Goal: Check status: Check status

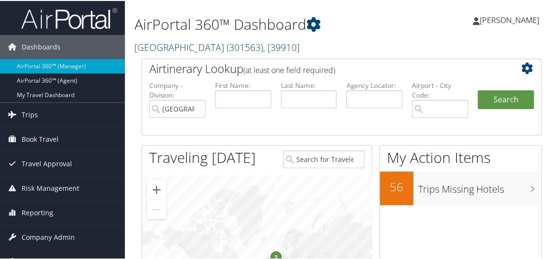
click at [174, 48] on link "Rimini Street ( 301563 ) , [ 39910 ]" at bounding box center [216, 46] width 165 height 13
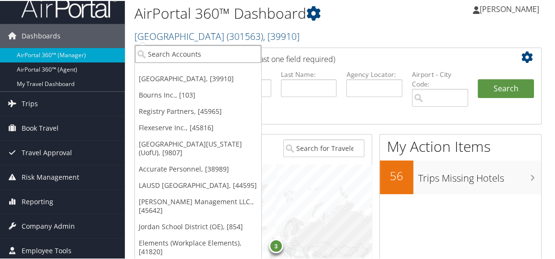
click at [168, 60] on input "search" at bounding box center [198, 53] width 126 height 18
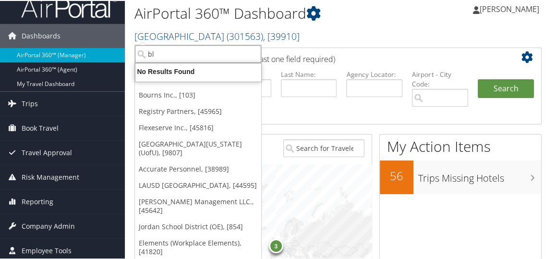
type input "b"
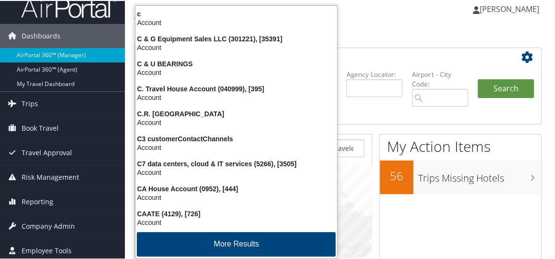
type input "cemb"
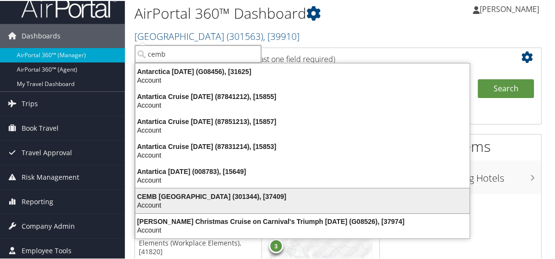
click at [156, 197] on div "CEMB USA (301344), [37409]" at bounding box center [303, 195] width 346 height 9
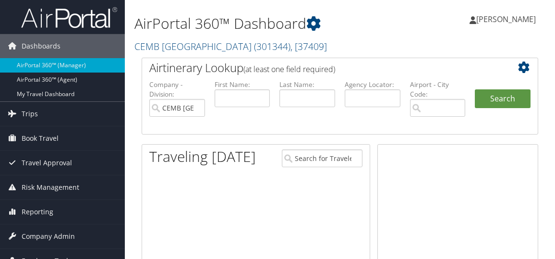
click at [28, 117] on span "Trips" at bounding box center [30, 114] width 16 height 24
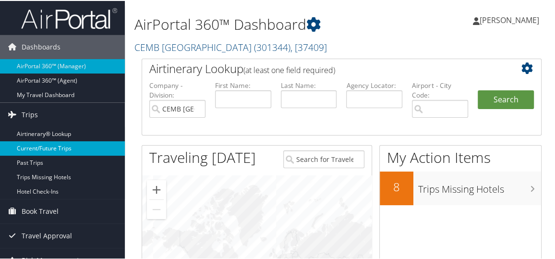
click at [49, 142] on link "Current/Future Trips" at bounding box center [62, 147] width 125 height 14
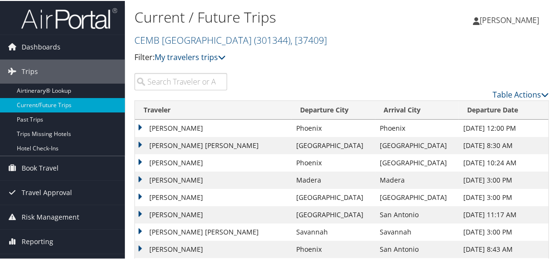
click at [176, 85] on input "search" at bounding box center [180, 80] width 93 height 17
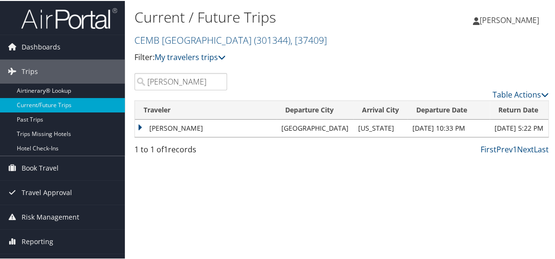
type input "serrano"
click at [139, 126] on td "[PERSON_NAME]" at bounding box center [206, 127] width 142 height 17
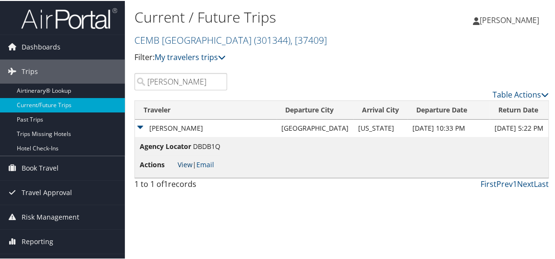
click at [184, 162] on link "View" at bounding box center [185, 163] width 15 height 9
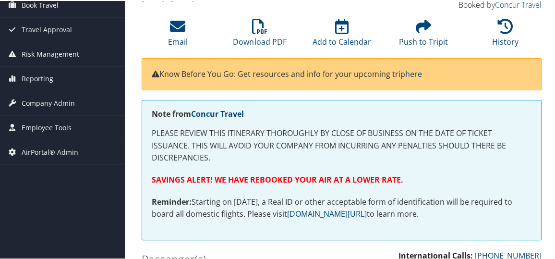
scroll to position [89, 0]
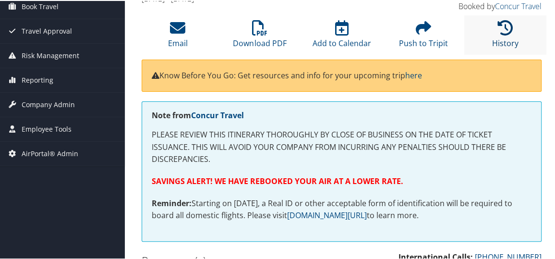
click at [498, 25] on icon at bounding box center [505, 26] width 15 height 15
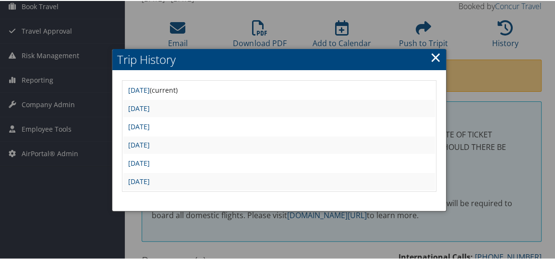
click at [216, 179] on td "[DATE]" at bounding box center [279, 180] width 312 height 17
click at [150, 179] on link "[DATE]" at bounding box center [139, 180] width 22 height 9
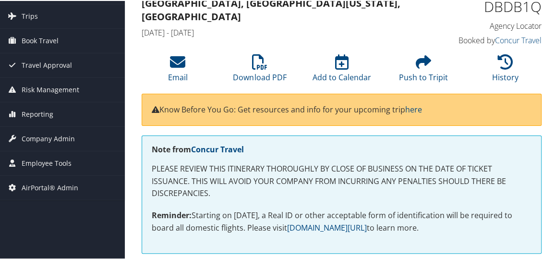
scroll to position [53, 0]
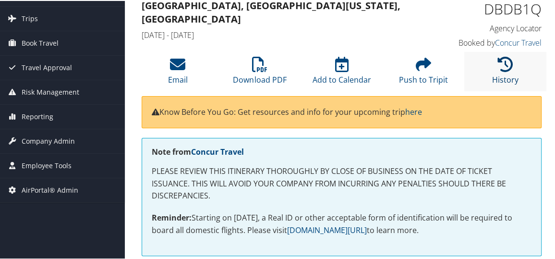
click at [501, 60] on icon at bounding box center [505, 63] width 15 height 15
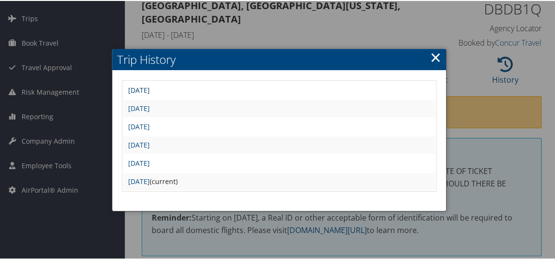
click at [150, 89] on link "[DATE]" at bounding box center [139, 88] width 22 height 9
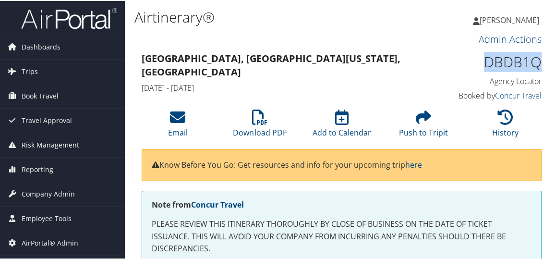
drag, startPoint x: 480, startPoint y: 63, endPoint x: 539, endPoint y: 65, distance: 58.6
click at [539, 65] on div "DBDB1Q Agency Locator Agency Locator DBDB1Q Booked by Concur Travel Booked by C…" at bounding box center [497, 76] width 104 height 55
copy h1 "DBDB1Q"
click at [18, 69] on icon at bounding box center [12, 70] width 14 height 14
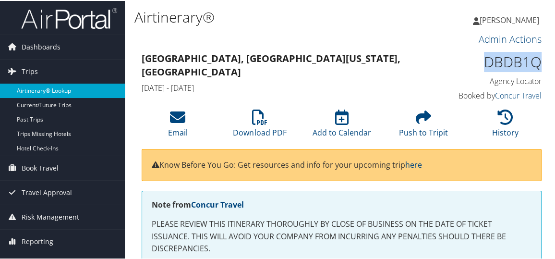
click at [48, 94] on link "Airtinerary® Lookup" at bounding box center [62, 90] width 125 height 14
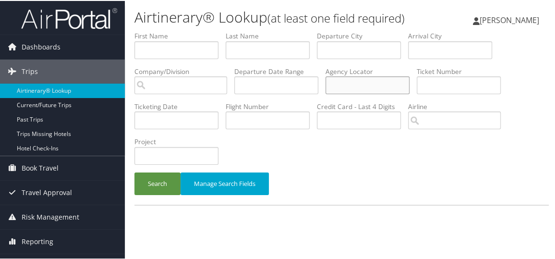
click at [376, 93] on input "text" at bounding box center [367, 84] width 84 height 18
paste input "DBDB1Q"
type input "DBDB1Q"
click at [154, 194] on button "Search" at bounding box center [157, 182] width 46 height 23
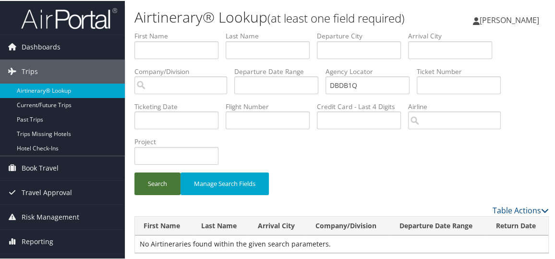
click at [151, 194] on button "Search" at bounding box center [157, 182] width 46 height 23
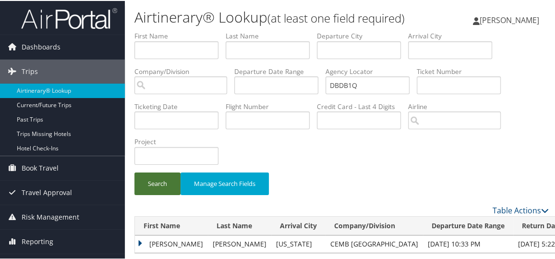
scroll to position [65, 0]
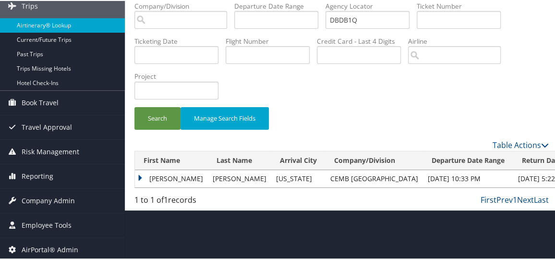
click at [139, 186] on td "IRVING" at bounding box center [171, 177] width 73 height 17
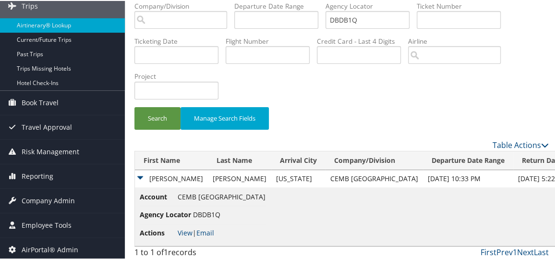
scroll to position [87, 0]
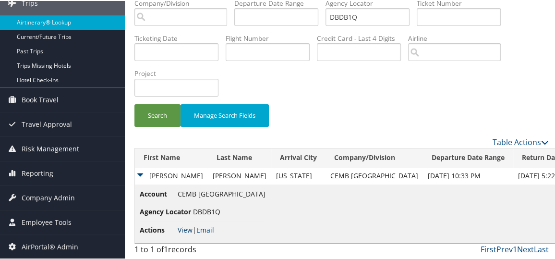
click at [183, 230] on link "View" at bounding box center [185, 228] width 15 height 9
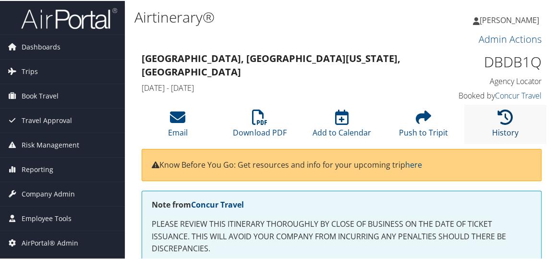
click at [505, 111] on icon at bounding box center [505, 115] width 15 height 15
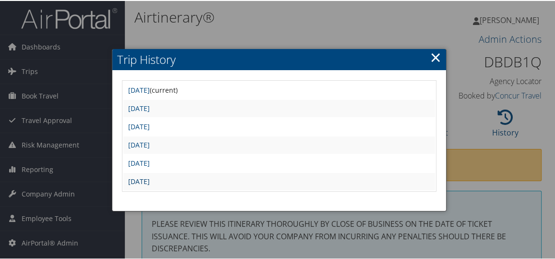
click at [150, 181] on link "[DATE]" at bounding box center [139, 180] width 22 height 9
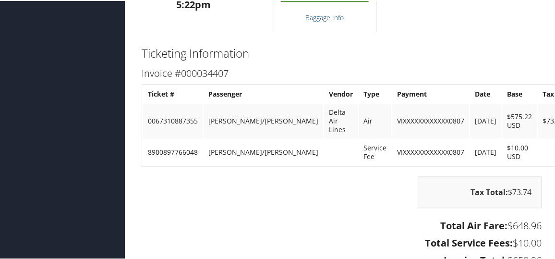
scroll to position [684, 0]
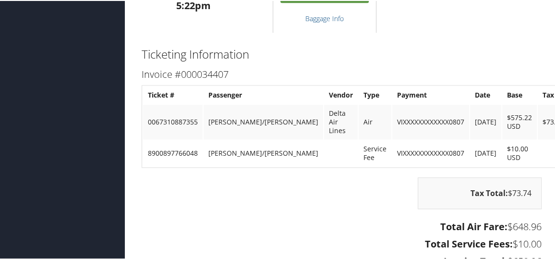
click at [272, 189] on div "Tax Total: $73.74" at bounding box center [341, 196] width 414 height 41
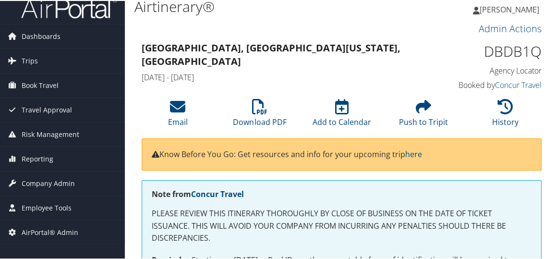
scroll to position [0, 0]
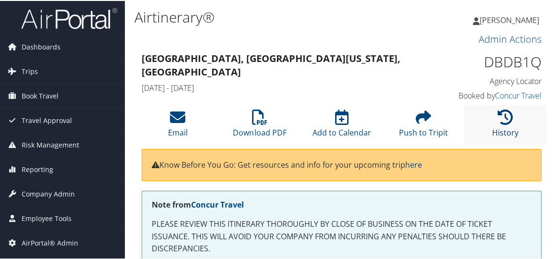
click at [501, 113] on icon at bounding box center [505, 115] width 15 height 15
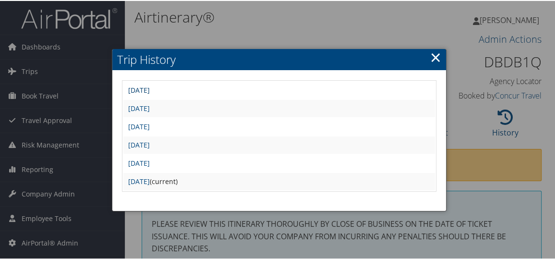
click at [150, 88] on link "[DATE]" at bounding box center [139, 88] width 22 height 9
